Goal: Information Seeking & Learning: Check status

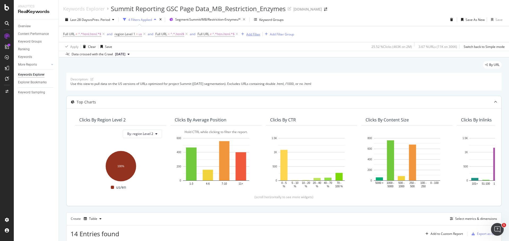
click at [257, 34] on div "Add Filter" at bounding box center [253, 34] width 14 height 5
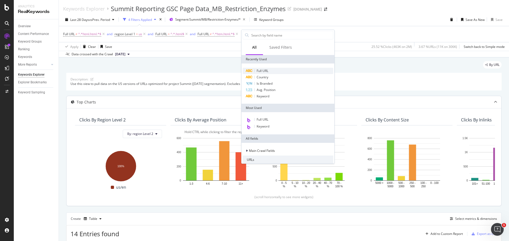
click at [264, 70] on span "Full URL" at bounding box center [262, 71] width 12 height 5
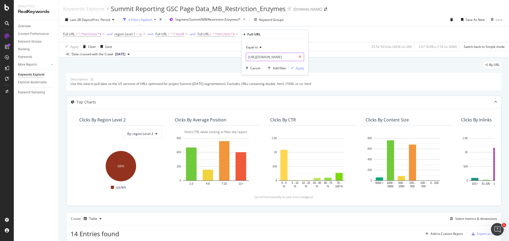
click at [301, 58] on div at bounding box center [300, 57] width 8 height 8
click at [284, 59] on input "text" at bounding box center [275, 57] width 58 height 8
paste input "[URL][DOMAIN_NAME]"
type input "[URL][DOMAIN_NAME]"
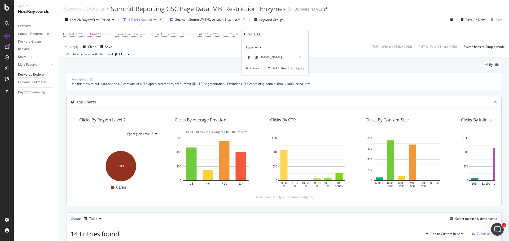
click at [301, 68] on div "Apply" at bounding box center [300, 68] width 8 height 5
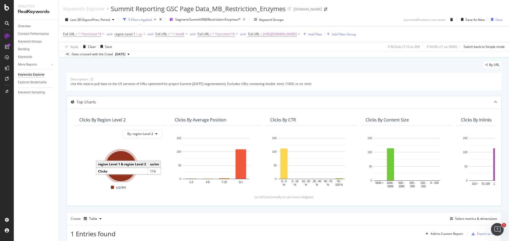
click at [61, 184] on div "By URL Description: Use this view to pull data on the US versions of URLs optim…" at bounding box center [284, 195] width 450 height 276
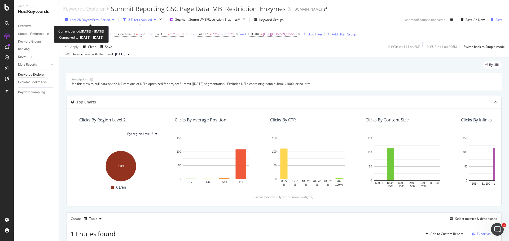
click at [99, 20] on span "vs Prev. Period" at bounding box center [99, 19] width 21 height 5
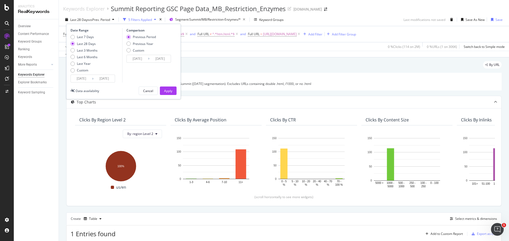
click at [88, 78] on input "[DATE]" at bounding box center [81, 78] width 21 height 7
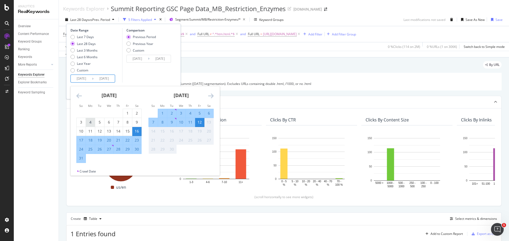
click at [91, 123] on div "4" at bounding box center [90, 122] width 9 height 5
type input "[DATE]"
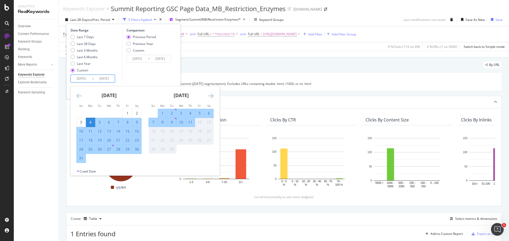
click at [181, 114] on div "3" at bounding box center [180, 113] width 9 height 5
type input "[DATE]"
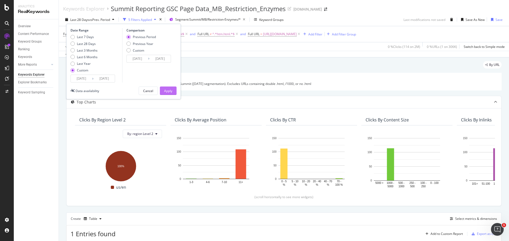
click at [170, 90] on div "Apply" at bounding box center [168, 91] width 8 height 5
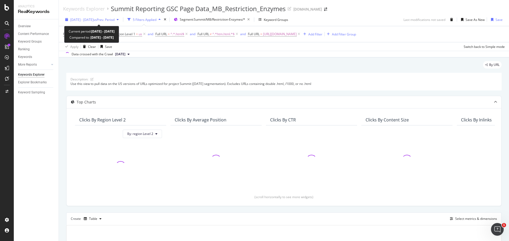
click at [92, 18] on span "[DATE] - [DATE]" at bounding box center [81, 19] width 23 height 5
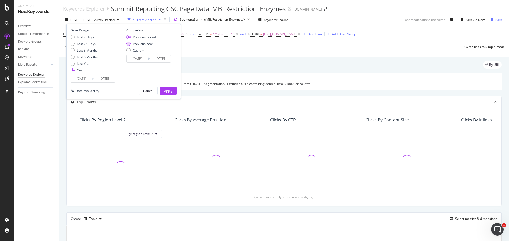
click at [134, 44] on div "Previous Year" at bounding box center [143, 44] width 20 height 5
type input "[DATE]"
click at [163, 91] on button "Apply" at bounding box center [168, 91] width 17 height 8
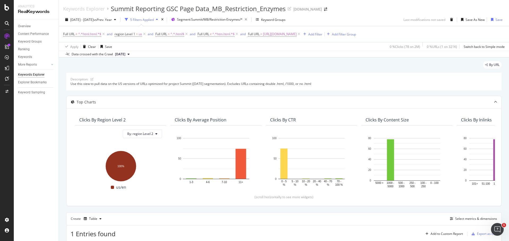
click at [34, 153] on div "Overview Content Performance Keyword Groups Ranking Keywords More Reports Count…" at bounding box center [36, 130] width 45 height 222
